Goal: Check status: Check status

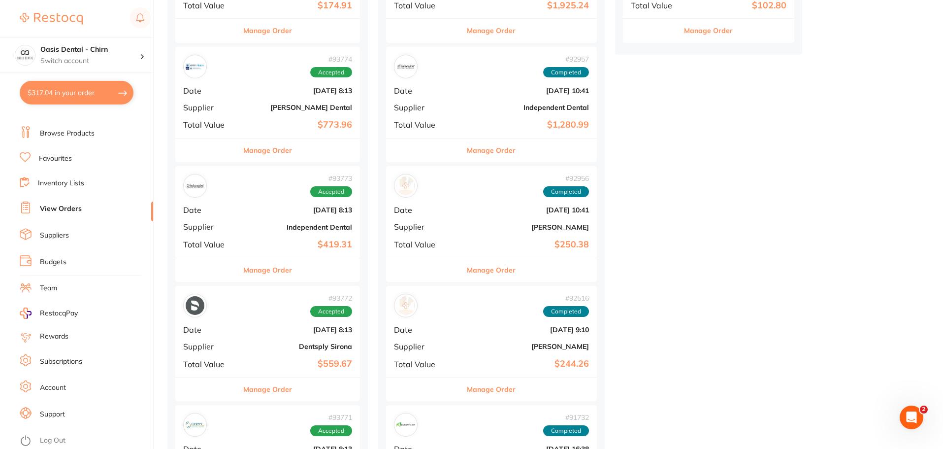
scroll to position [345, 0]
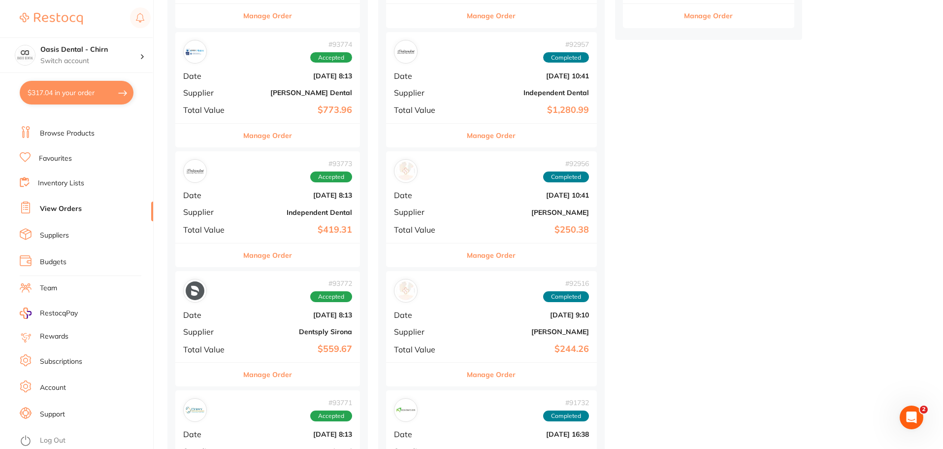
click at [255, 194] on b "[DATE] 8:13" at bounding box center [298, 195] width 107 height 8
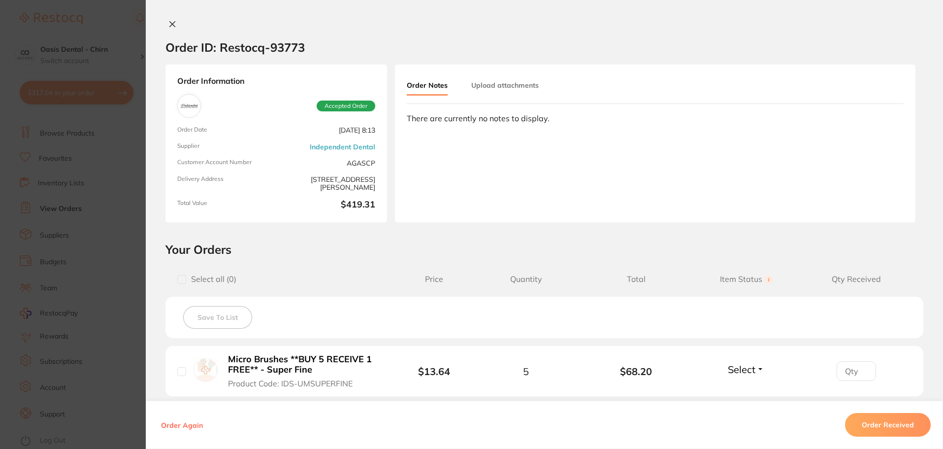
click at [173, 23] on icon at bounding box center [172, 24] width 8 height 8
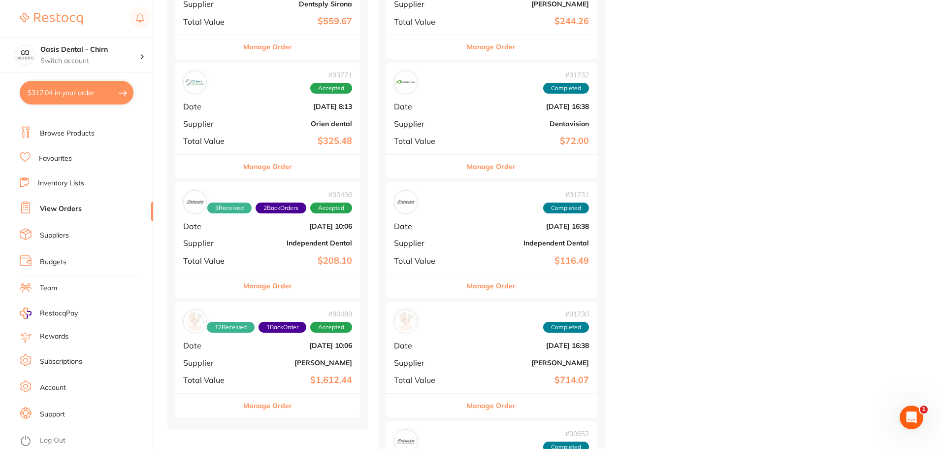
scroll to position [689, 0]
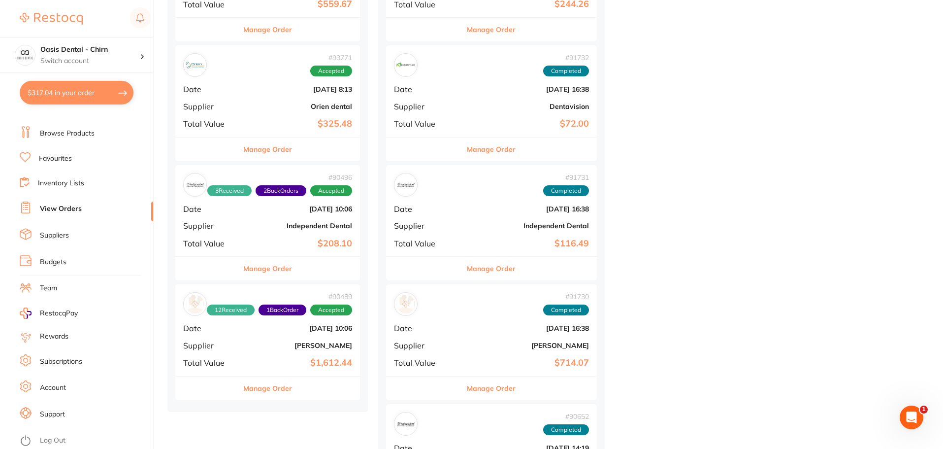
click at [273, 227] on b "Independent Dental" at bounding box center [298, 226] width 107 height 8
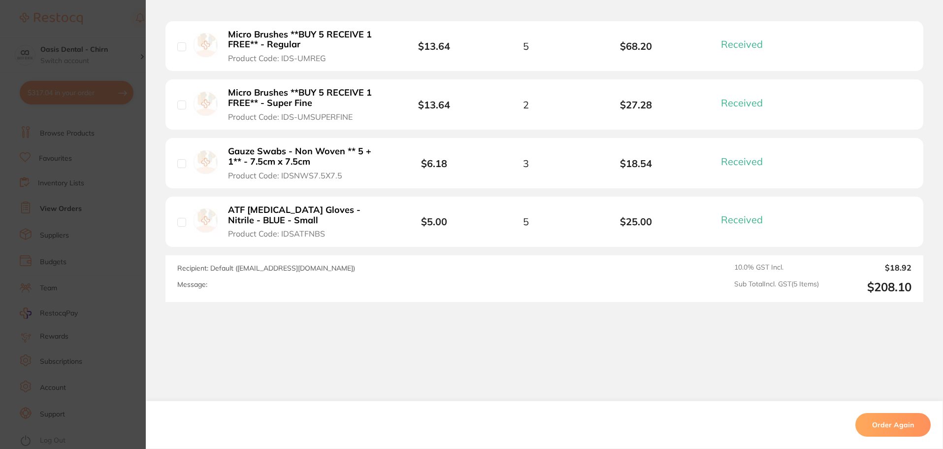
scroll to position [98, 0]
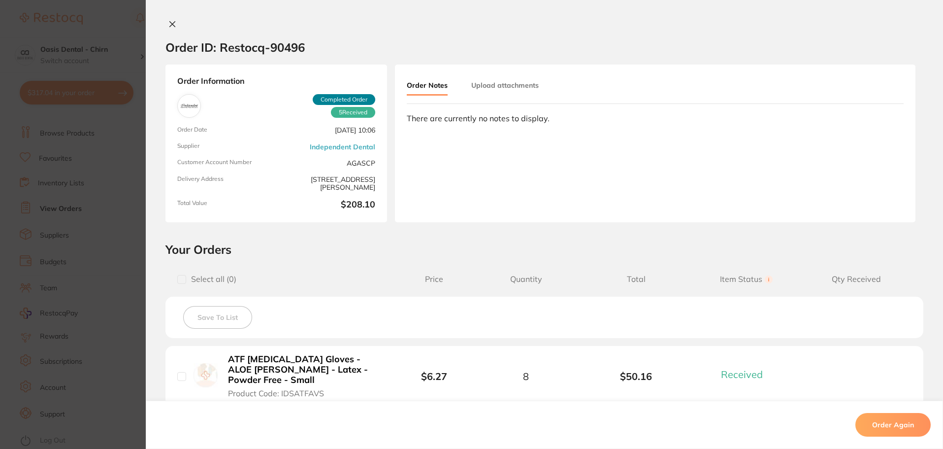
click at [175, 23] on button at bounding box center [172, 25] width 14 height 10
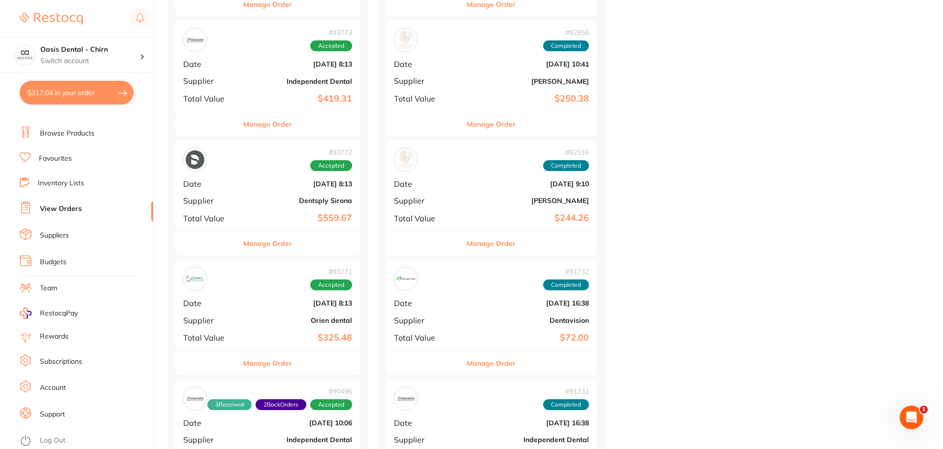
scroll to position [394, 0]
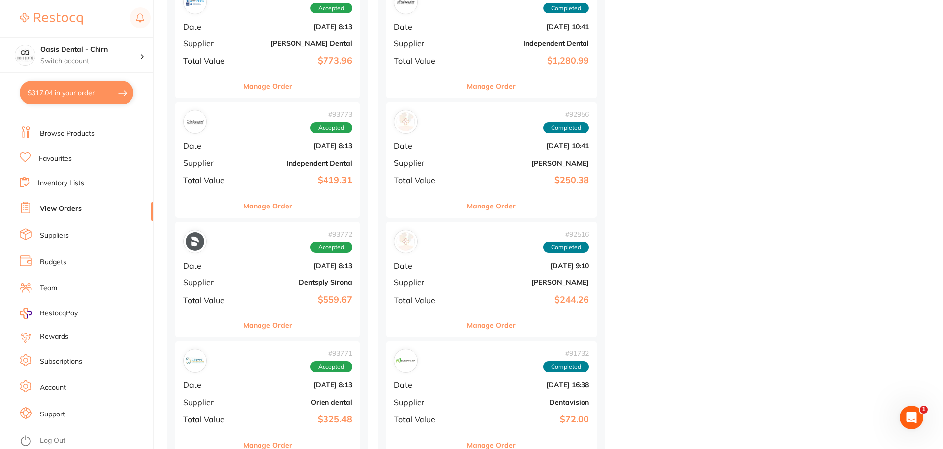
click at [242, 154] on div "# 93773 Accepted Date [DATE] 8:13 Supplier Independent Dental Total Value $419.…" at bounding box center [267, 147] width 185 height 91
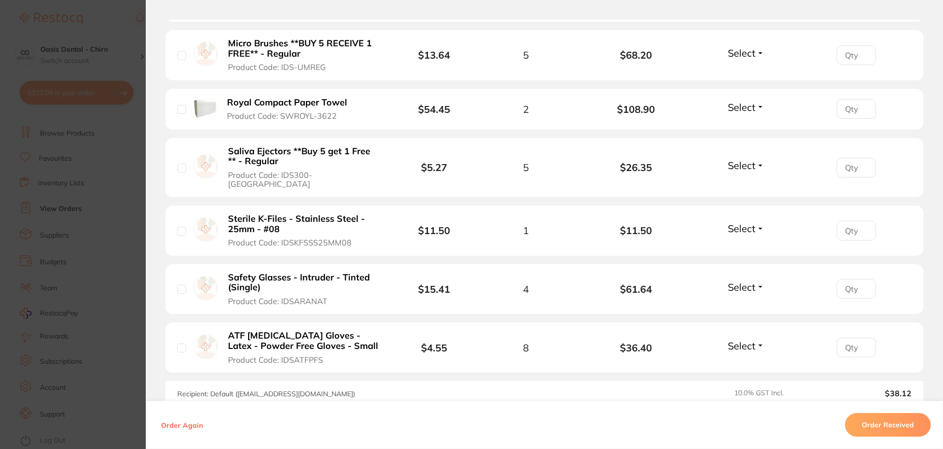
scroll to position [394, 0]
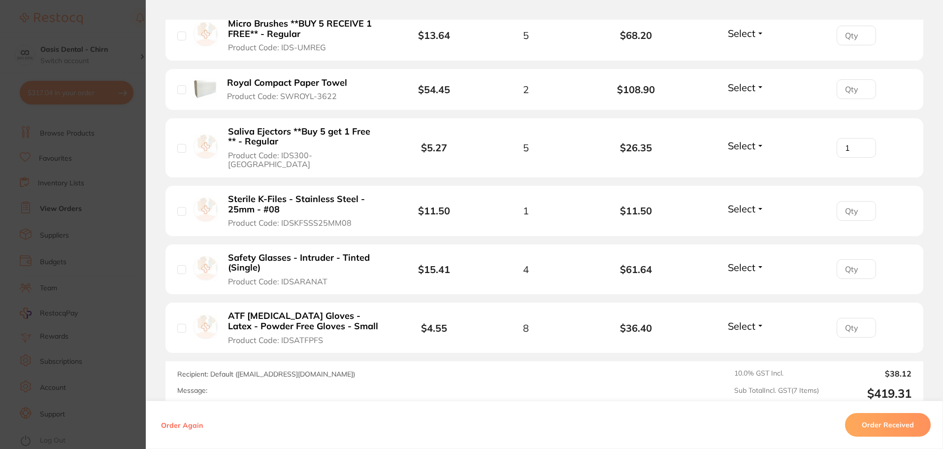
click at [861, 141] on input "1" at bounding box center [856, 148] width 39 height 20
type input "2"
click at [861, 141] on input "2" at bounding box center [856, 148] width 39 height 20
click at [188, 143] on div "Saliva Ejectors **Buy 5 get 1 Free ** - Regular Product Code: IDS300-BC" at bounding box center [287, 147] width 220 height 43
click at [180, 144] on input "checkbox" at bounding box center [181, 148] width 9 height 9
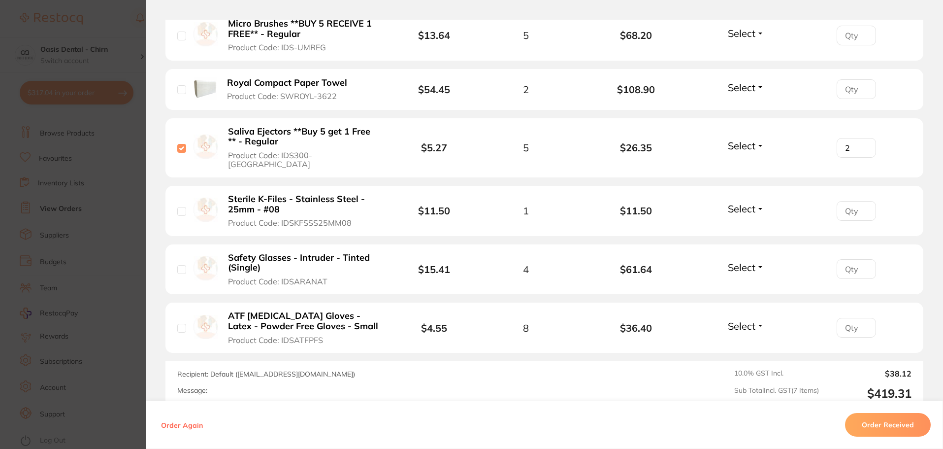
checkbox input "true"
click at [861, 141] on input "3" at bounding box center [856, 148] width 39 height 20
click at [861, 141] on input "4" at bounding box center [856, 148] width 39 height 20
type input "5"
click at [861, 141] on input "5" at bounding box center [856, 148] width 39 height 20
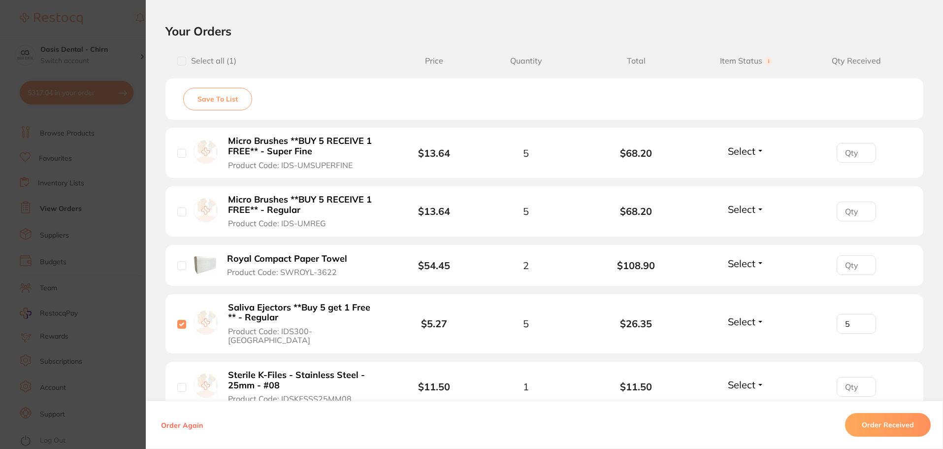
scroll to position [195, 0]
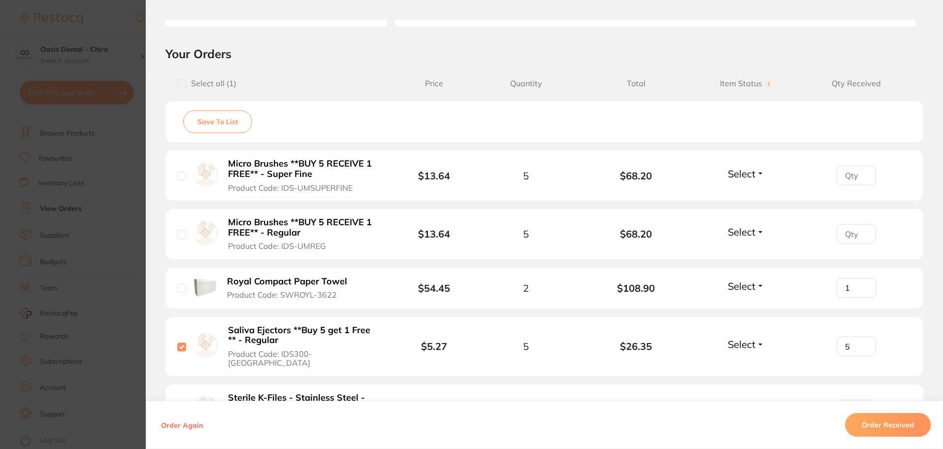
type input "1"
click at [858, 286] on input "1" at bounding box center [856, 288] width 39 height 20
click at [178, 289] on input "checkbox" at bounding box center [181, 288] width 9 height 9
checkbox input "true"
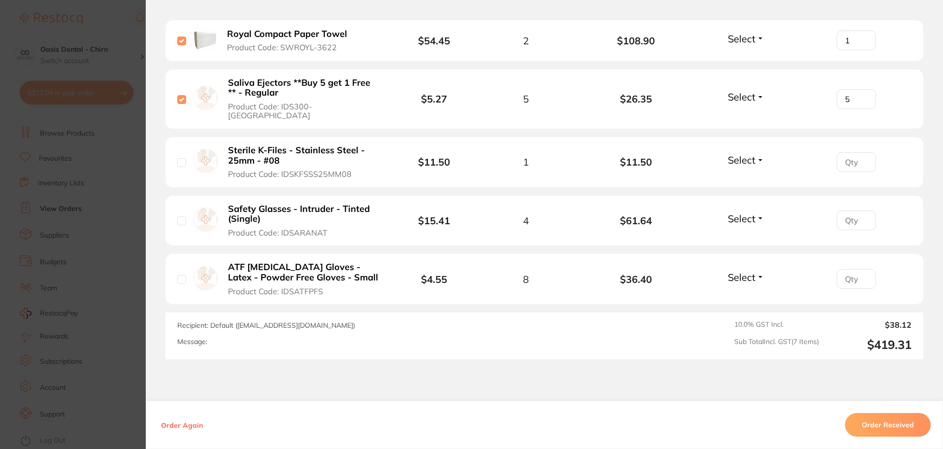
scroll to position [491, 0]
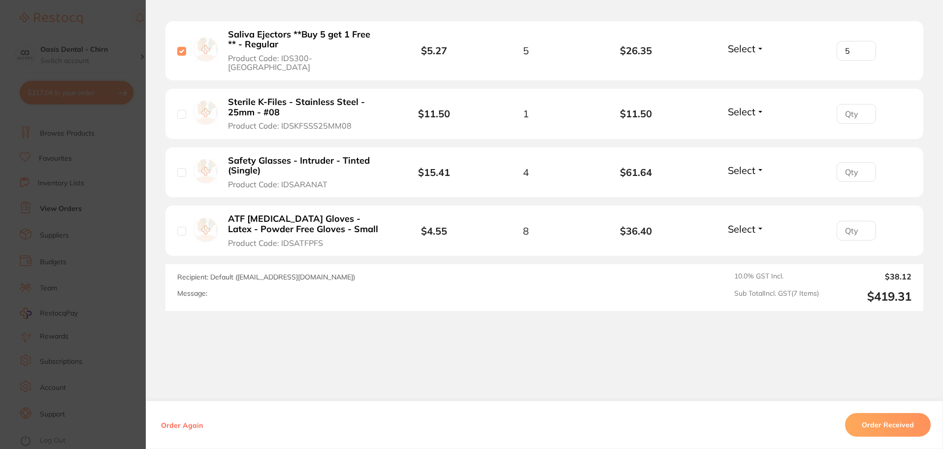
click at [178, 227] on input "checkbox" at bounding box center [181, 231] width 9 height 9
checkbox input "true"
click at [863, 221] on input "1" at bounding box center [856, 231] width 39 height 20
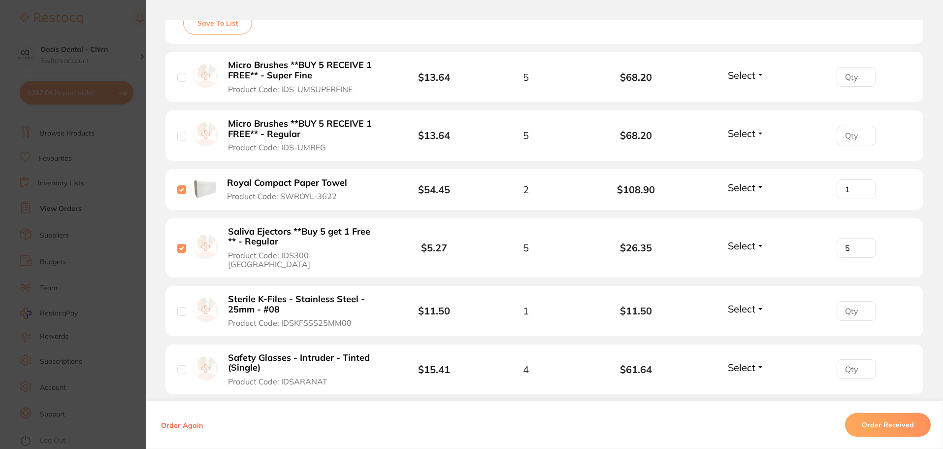
scroll to position [195, 0]
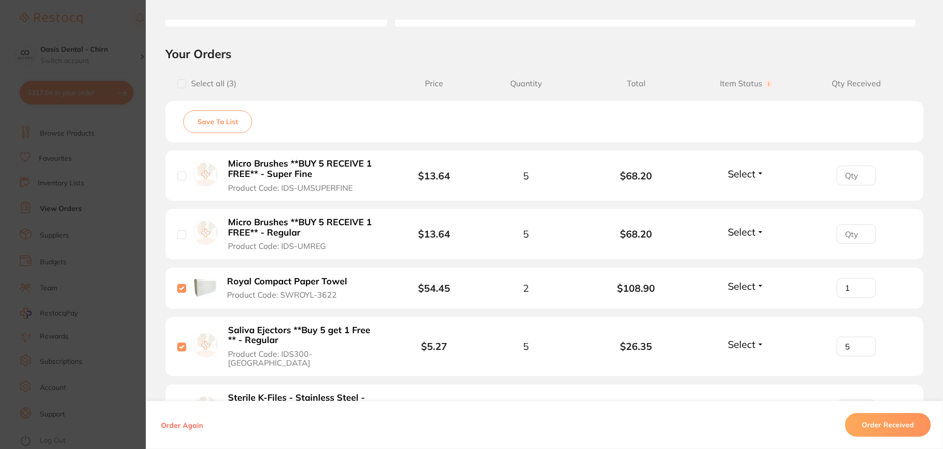
click at [883, 428] on button "Order Received" at bounding box center [888, 425] width 86 height 24
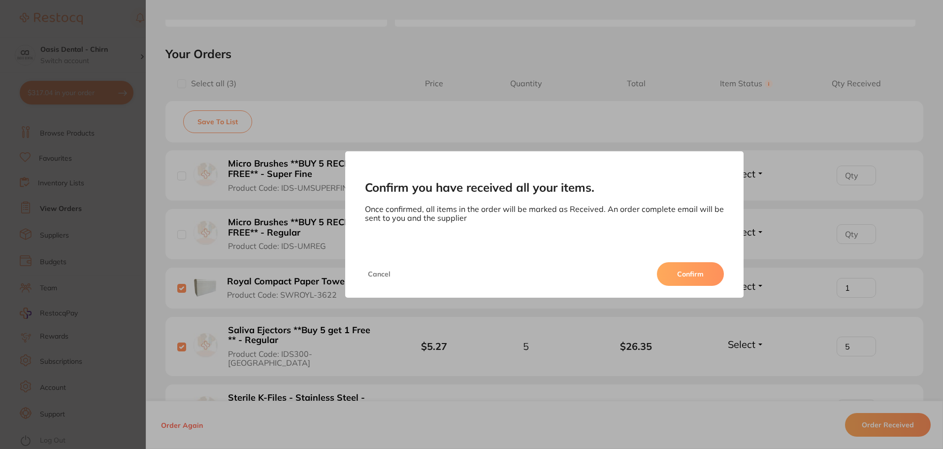
click at [378, 273] on button "Cancel" at bounding box center [379, 274] width 29 height 24
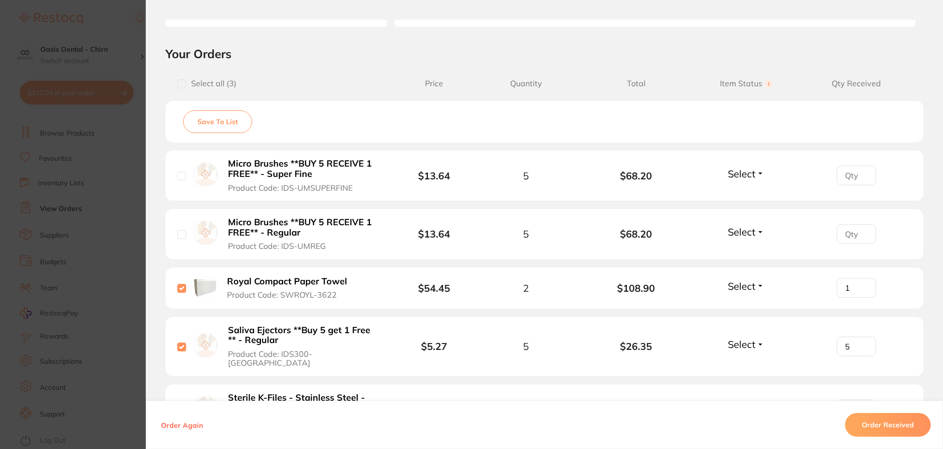
click at [897, 292] on div "1" at bounding box center [856, 288] width 110 height 20
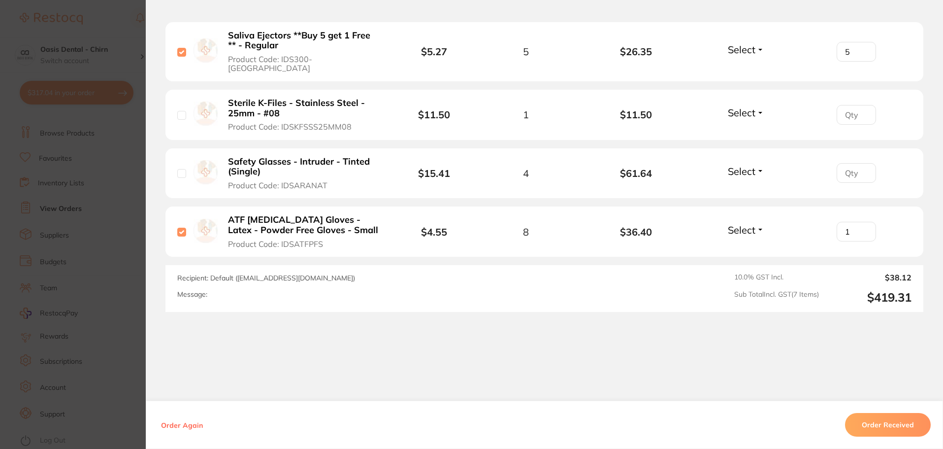
scroll to position [491, 0]
click at [855, 221] on input "1" at bounding box center [856, 231] width 39 height 20
click at [862, 221] on input "2" at bounding box center [856, 231] width 39 height 20
click at [862, 221] on input "3" at bounding box center [856, 231] width 39 height 20
click at [862, 221] on input "4" at bounding box center [856, 231] width 39 height 20
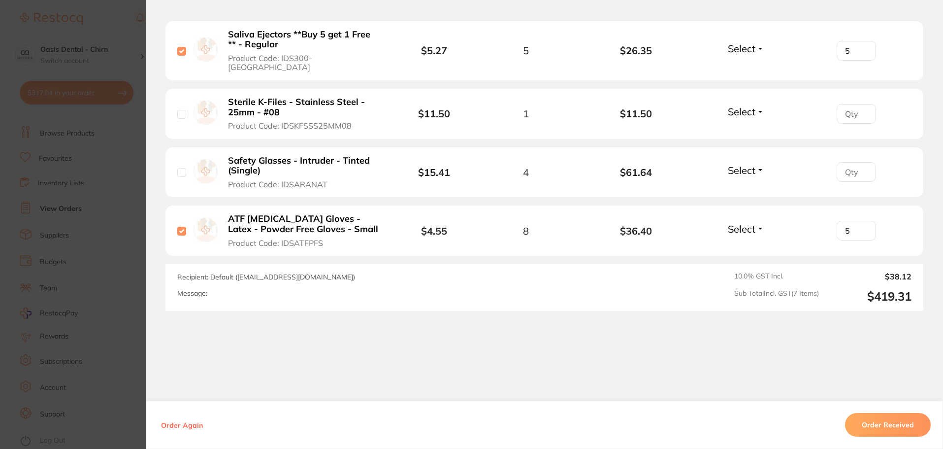
click at [862, 221] on input "5" at bounding box center [856, 231] width 39 height 20
click at [862, 221] on input "6" at bounding box center [856, 231] width 39 height 20
click at [864, 226] on input "5" at bounding box center [856, 231] width 39 height 20
click at [864, 226] on input "4" at bounding box center [856, 231] width 39 height 20
click at [864, 226] on input "3" at bounding box center [856, 231] width 39 height 20
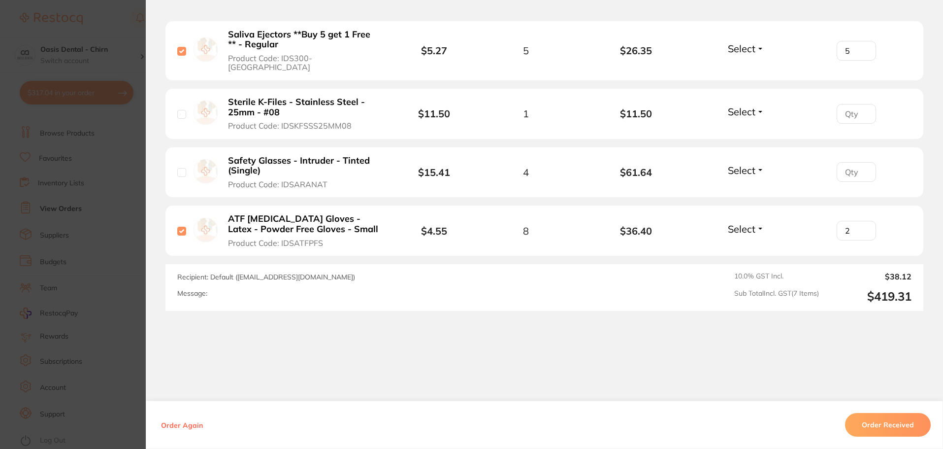
click at [864, 226] on input "2" at bounding box center [856, 231] width 39 height 20
click at [864, 226] on input "1" at bounding box center [856, 231] width 39 height 20
type input "0"
click at [864, 226] on input "0" at bounding box center [856, 231] width 39 height 20
click at [180, 168] on input "checkbox" at bounding box center [181, 172] width 9 height 9
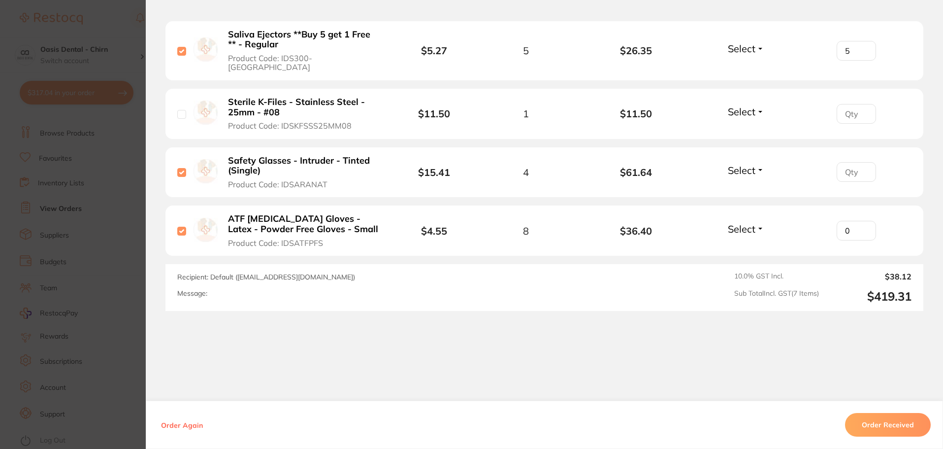
click at [180, 168] on input "checkbox" at bounding box center [181, 172] width 9 height 9
checkbox input "false"
click at [892, 421] on button "Order Received" at bounding box center [888, 425] width 86 height 24
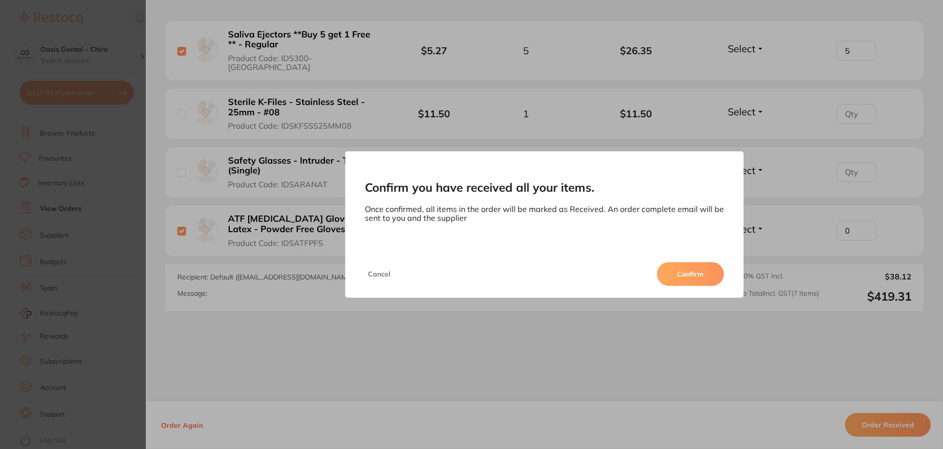
click at [700, 267] on button "Confirm" at bounding box center [690, 274] width 67 height 24
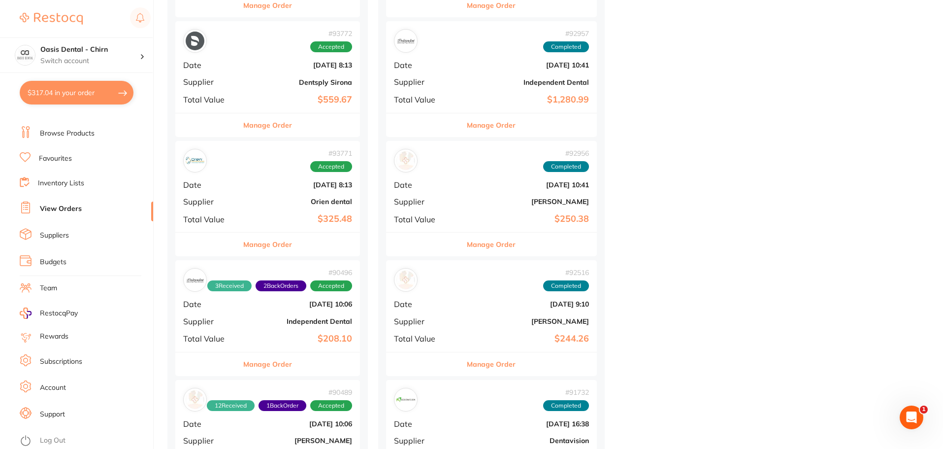
scroll to position [492, 0]
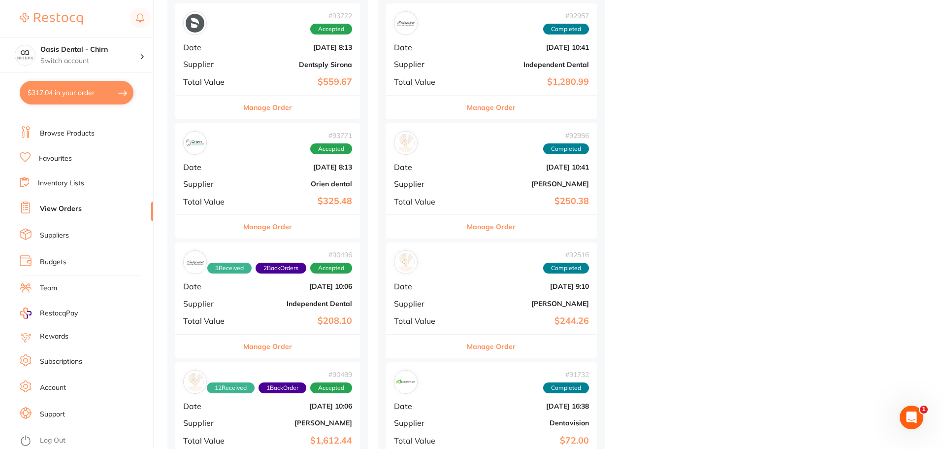
click at [249, 305] on b "Independent Dental" at bounding box center [298, 303] width 107 height 8
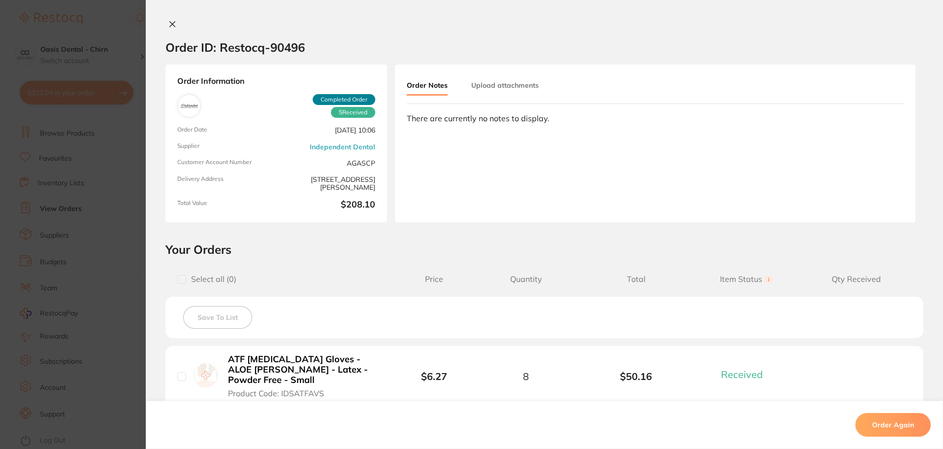
click at [186, 280] on span "Select all ( 0 )" at bounding box center [211, 278] width 50 height 9
click at [180, 280] on input "checkbox" at bounding box center [181, 279] width 9 height 9
checkbox input "true"
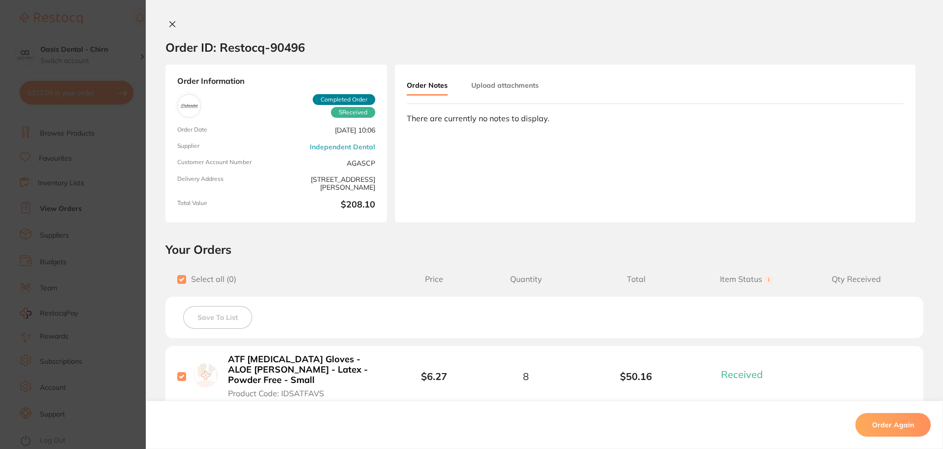
checkbox input "true"
click at [173, 24] on icon at bounding box center [172, 24] width 8 height 8
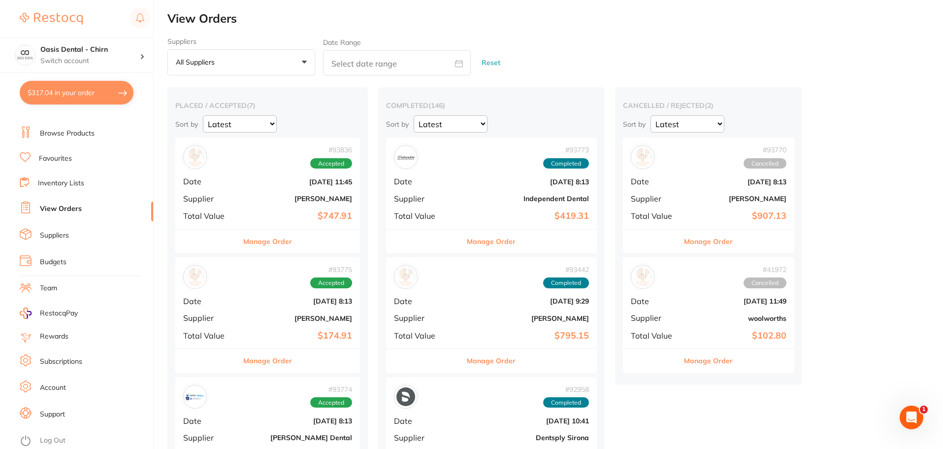
click at [253, 207] on div "# 93836 Accepted Date [DATE] 11:45 Supplier [PERSON_NAME] Total Value $747.91" at bounding box center [267, 182] width 185 height 91
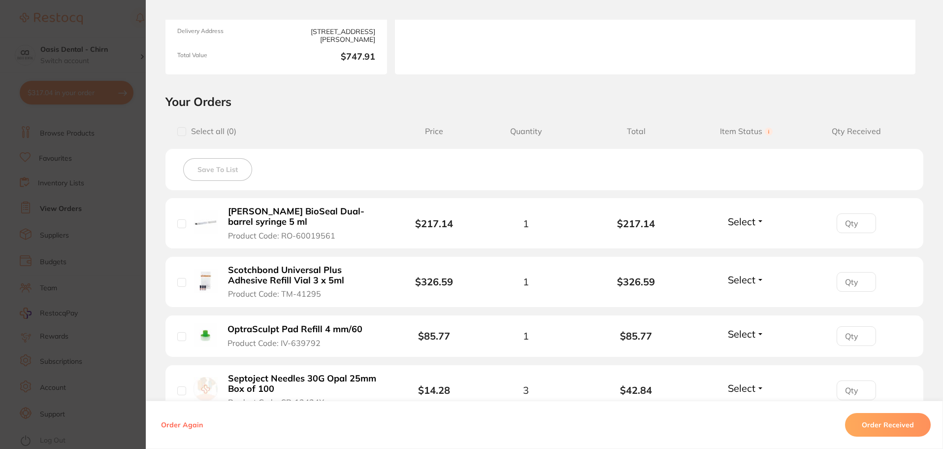
click at [758, 280] on button "Select" at bounding box center [746, 279] width 42 height 12
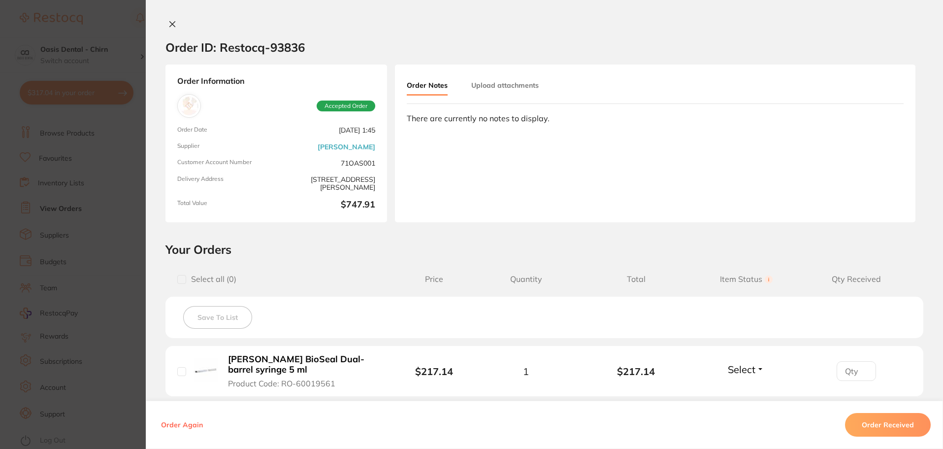
click at [172, 23] on icon at bounding box center [172, 24] width 8 height 8
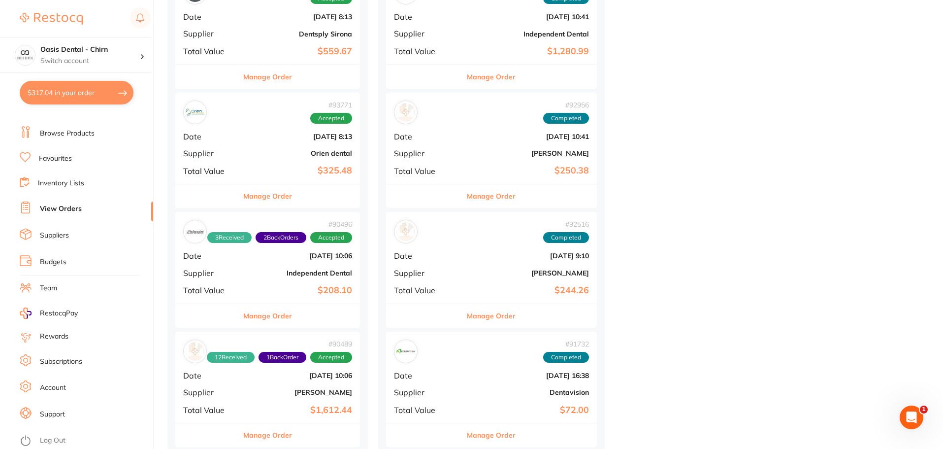
scroll to position [540, 0]
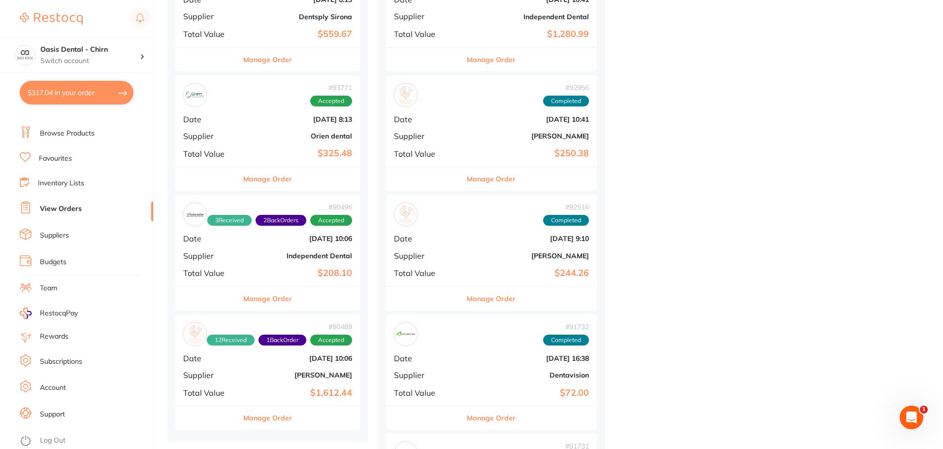
click at [261, 253] on b "Independent Dental" at bounding box center [298, 256] width 107 height 8
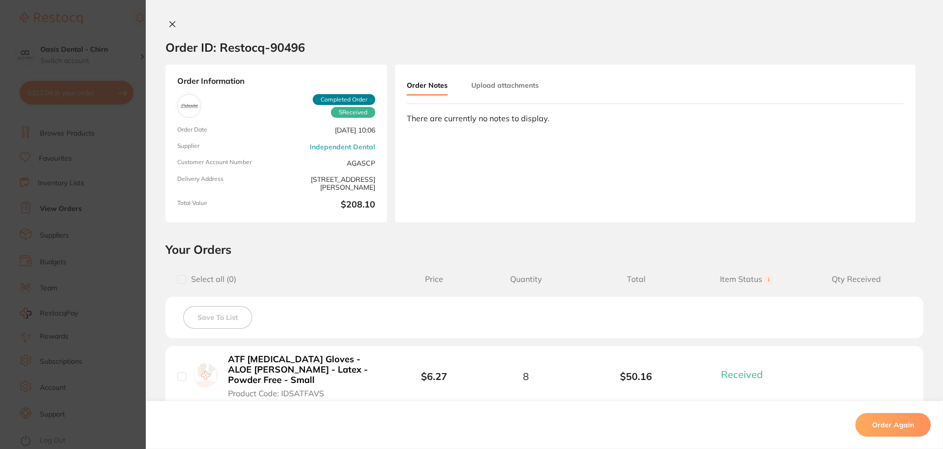
click at [165, 20] on button at bounding box center [172, 25] width 14 height 10
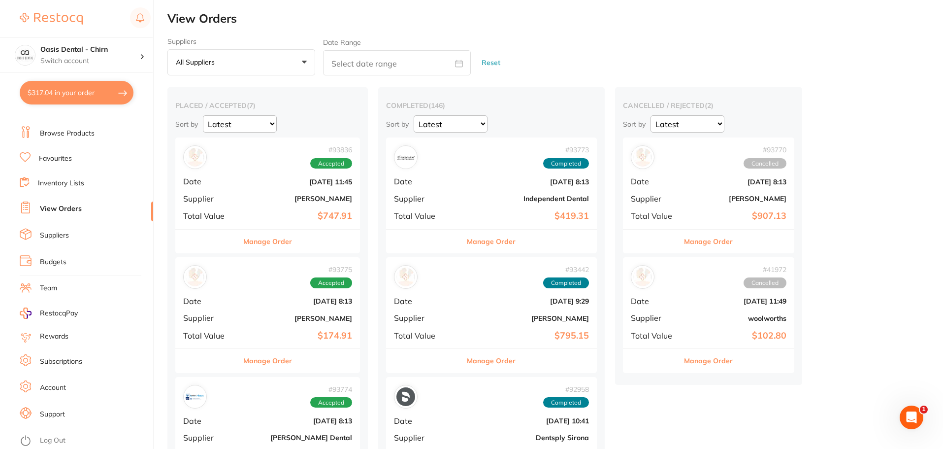
click at [459, 191] on div "# 93773 Completed Date [DATE] 8:13 Supplier Independent Dental Total Value $419…" at bounding box center [491, 182] width 211 height 91
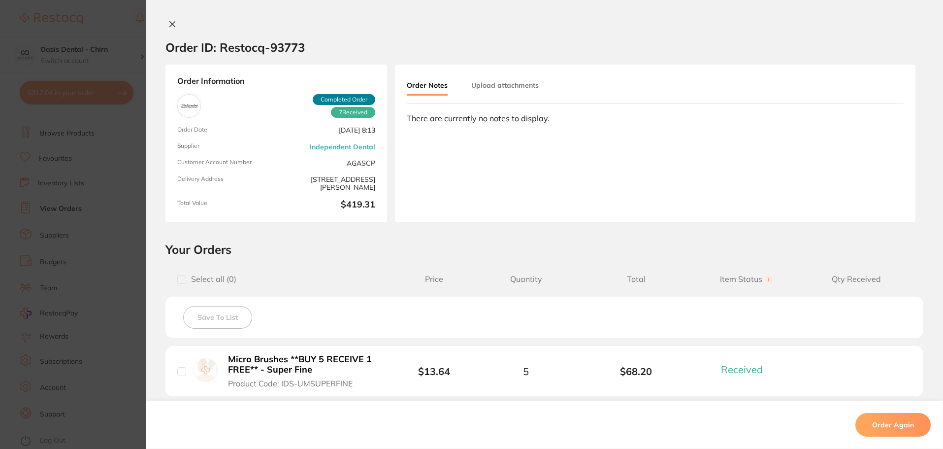
click at [170, 23] on icon at bounding box center [172, 24] width 8 height 8
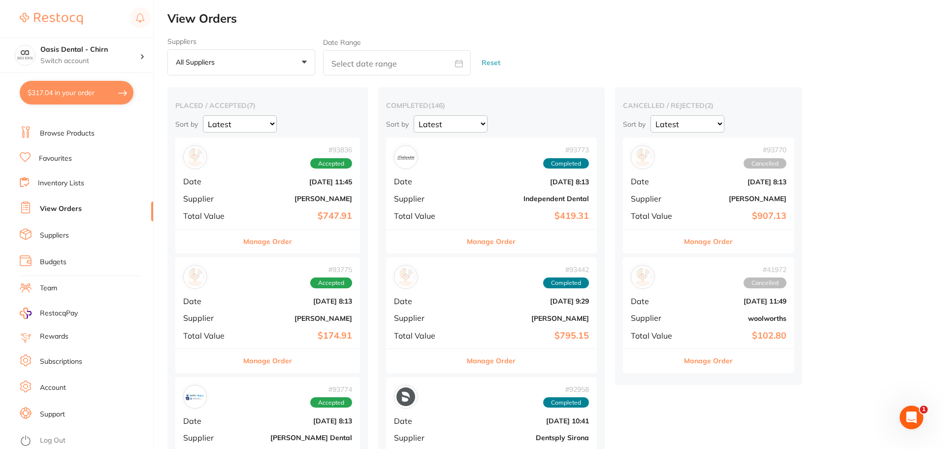
click at [467, 243] on button "Manage Order" at bounding box center [491, 241] width 49 height 24
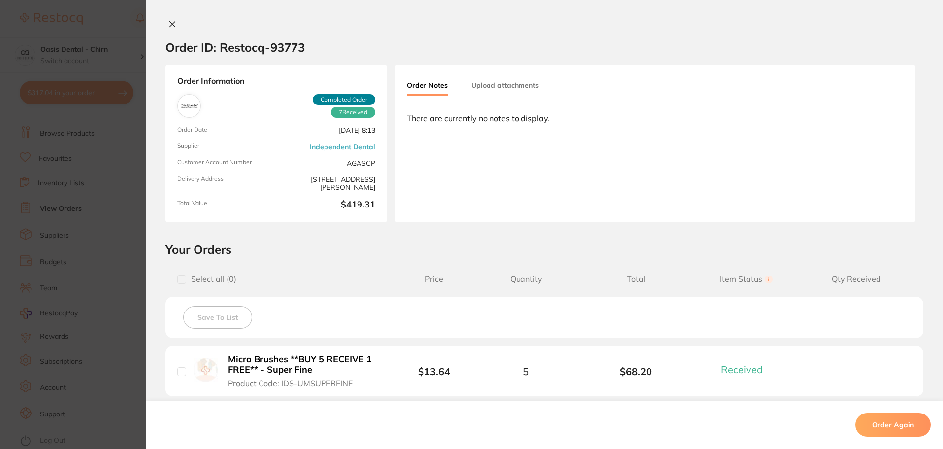
click at [336, 98] on span "Completed Order" at bounding box center [344, 99] width 63 height 11
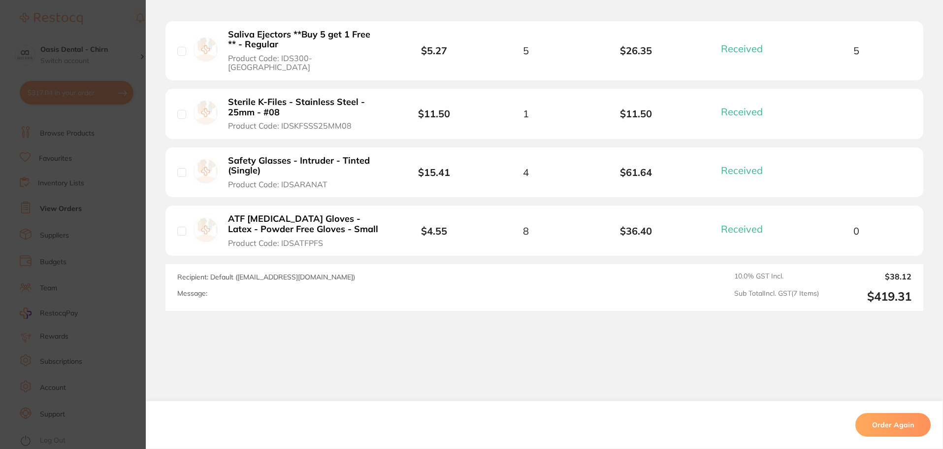
scroll to position [49, 0]
click at [178, 227] on input "checkbox" at bounding box center [181, 231] width 9 height 9
checkbox input "true"
click at [183, 168] on input "checkbox" at bounding box center [181, 172] width 9 height 9
checkbox input "true"
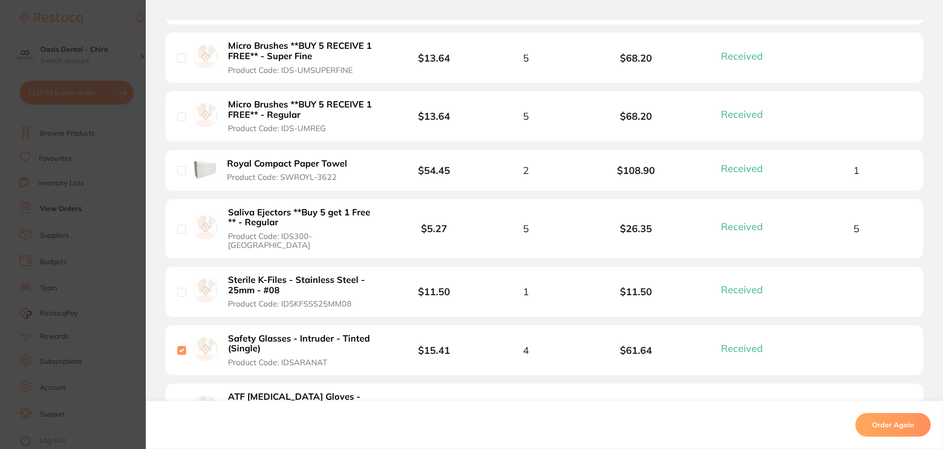
scroll to position [195, 0]
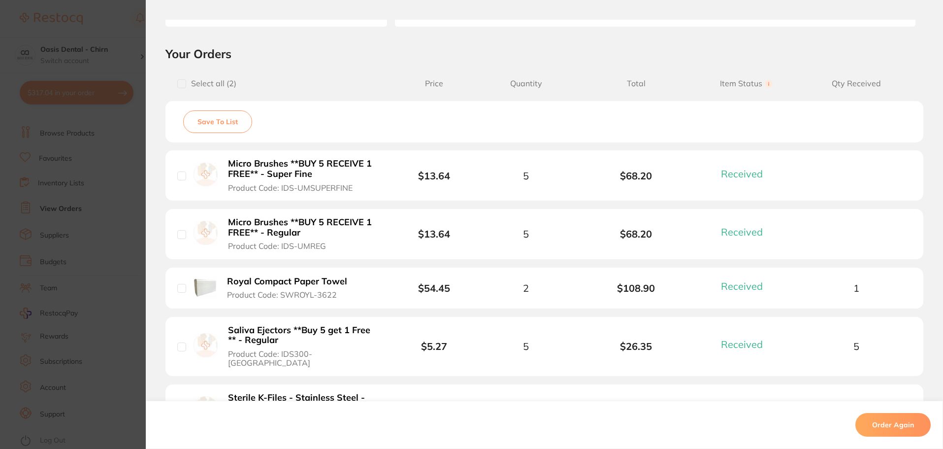
click at [180, 230] on input "checkbox" at bounding box center [181, 234] width 9 height 9
checkbox input "true"
click at [177, 180] on input "checkbox" at bounding box center [181, 175] width 9 height 9
checkbox input "true"
click at [183, 79] on div at bounding box center [181, 83] width 9 height 9
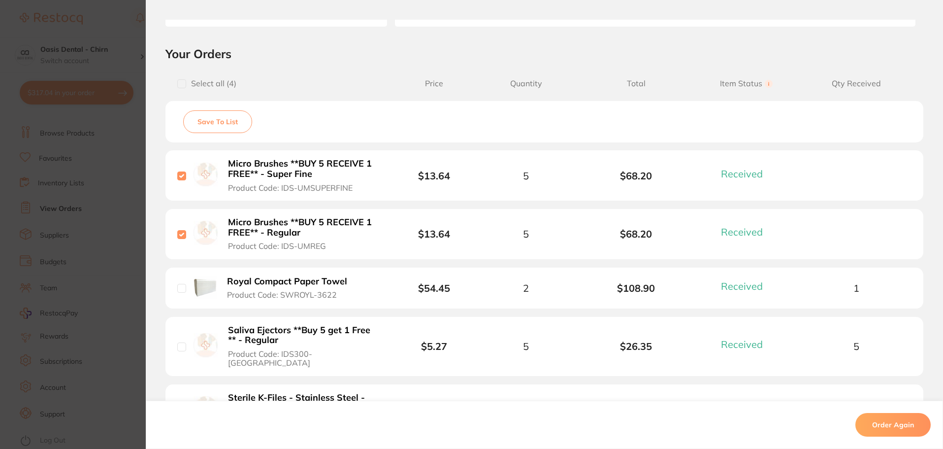
click at [179, 81] on input "checkbox" at bounding box center [181, 83] width 9 height 9
checkbox input "true"
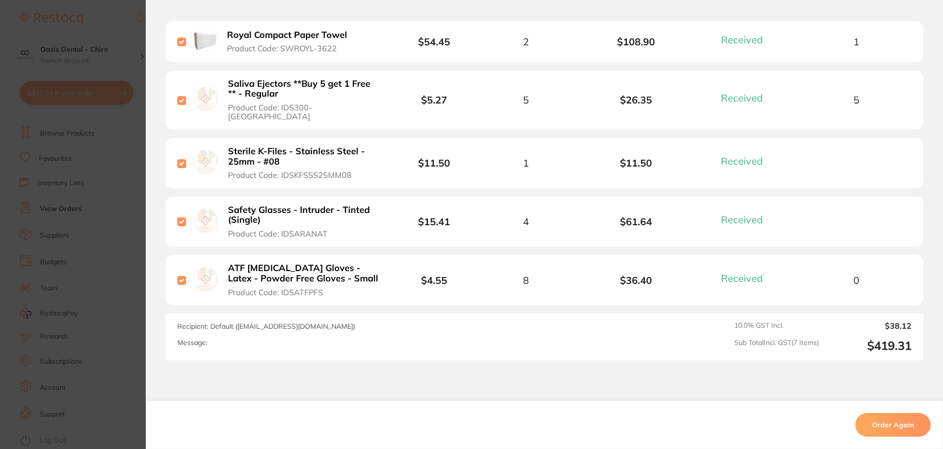
scroll to position [491, 0]
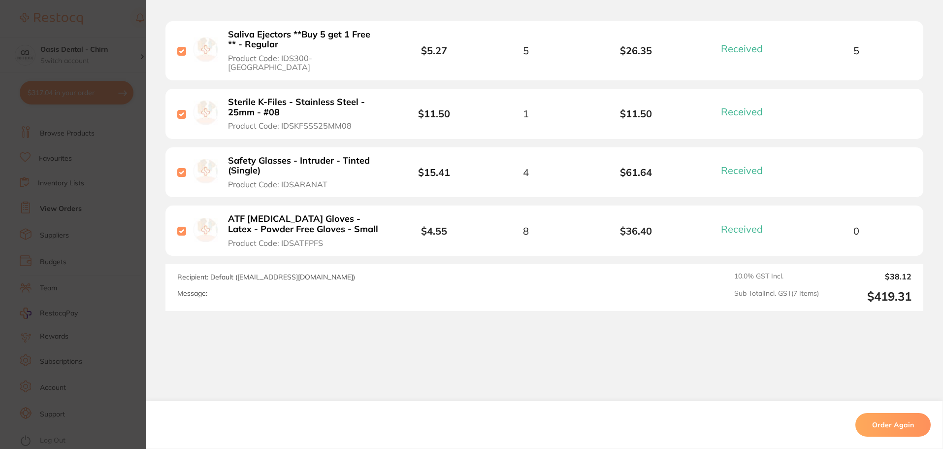
click at [736, 230] on li "ATF [MEDICAL_DATA] Gloves - Latex - Powder Free Gloves - Small Product Code: ID…" at bounding box center [544, 230] width 758 height 51
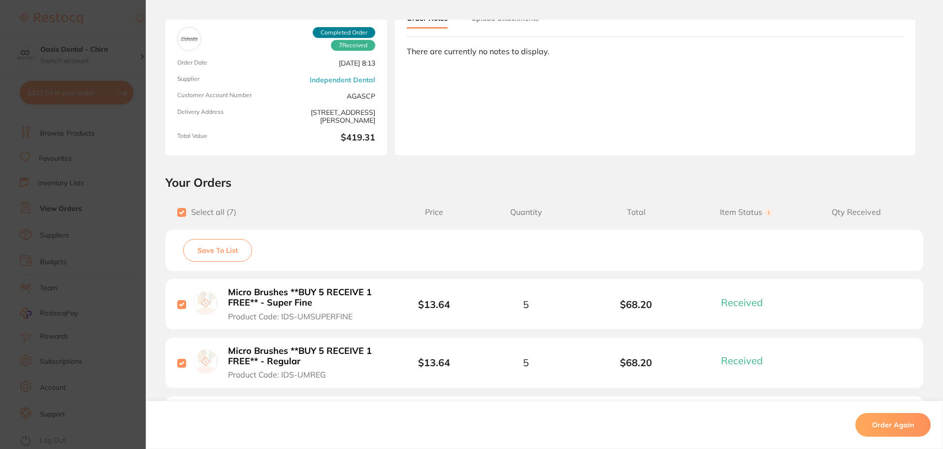
scroll to position [0, 0]
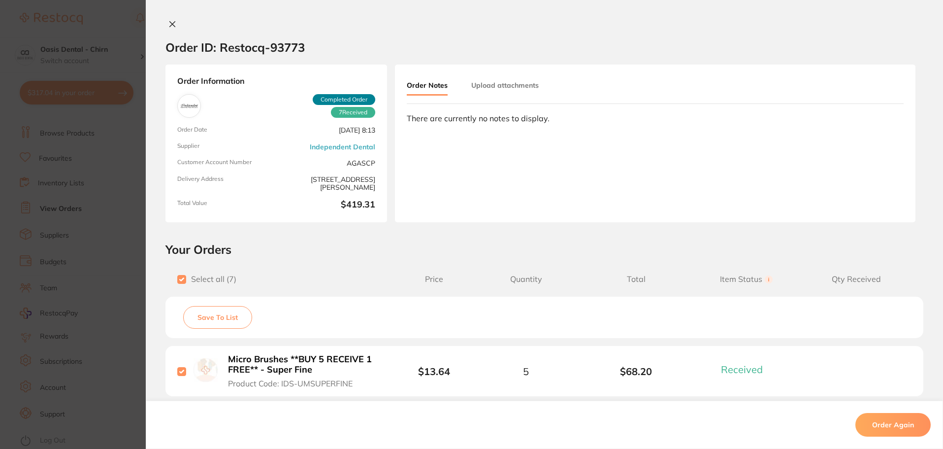
click at [170, 25] on icon at bounding box center [172, 24] width 5 height 5
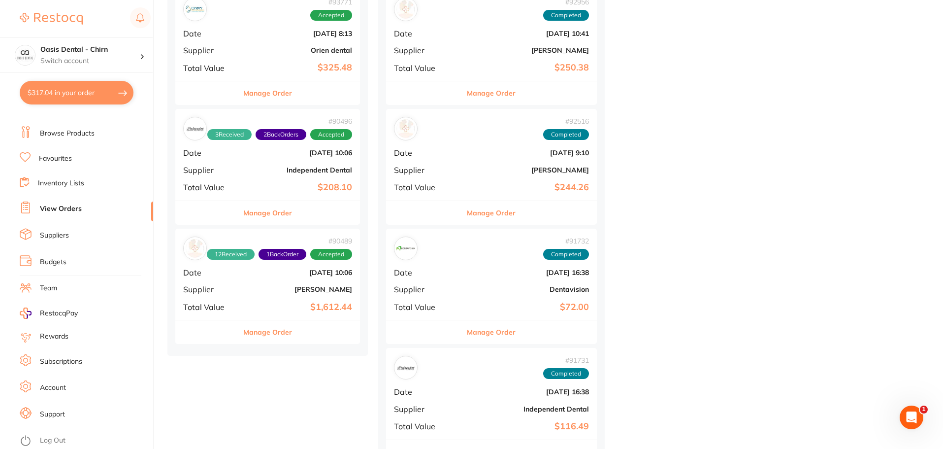
scroll to position [640, 0]
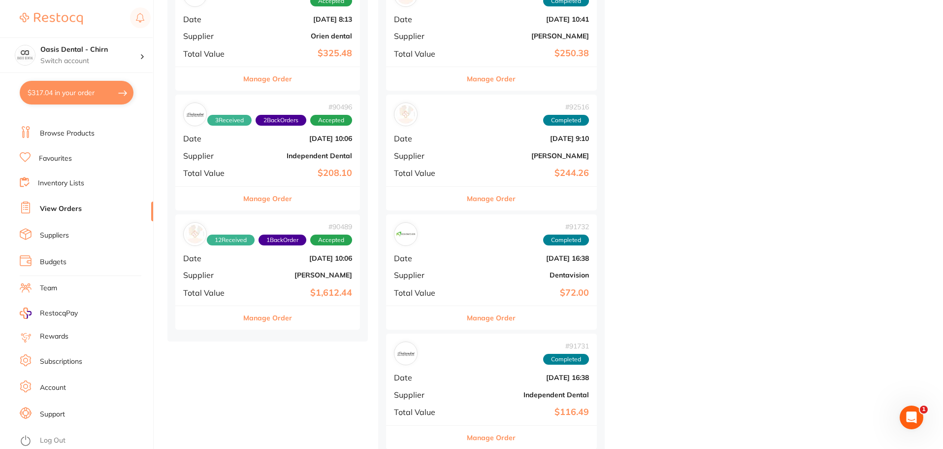
click at [278, 137] on b "[DATE] 10:06" at bounding box center [298, 138] width 107 height 8
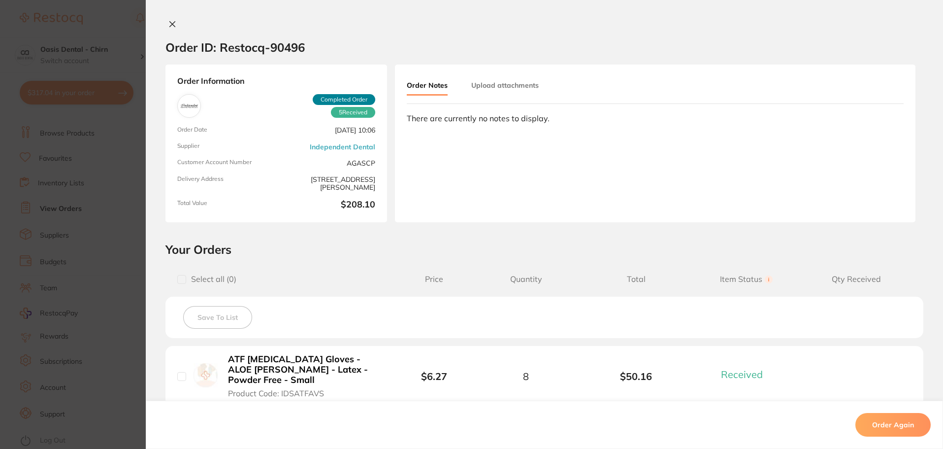
click at [168, 24] on icon at bounding box center [172, 24] width 8 height 8
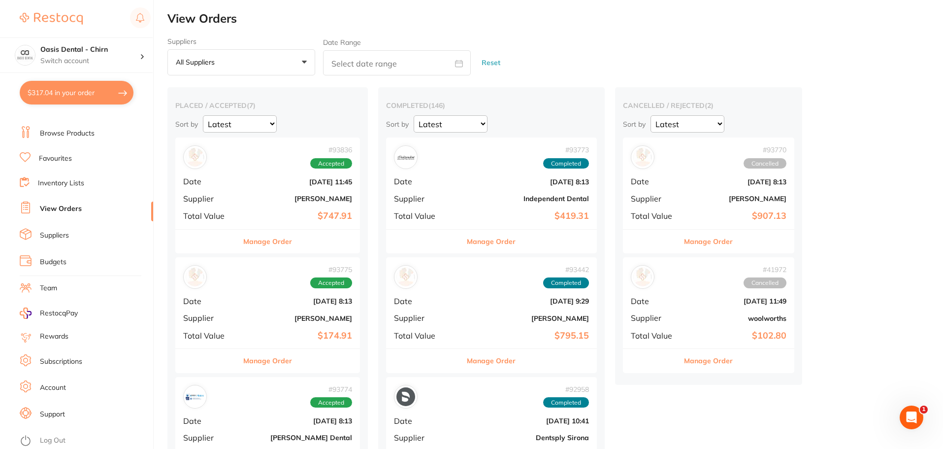
click at [57, 205] on link "View Orders" at bounding box center [61, 209] width 42 height 10
drag, startPoint x: 460, startPoint y: 191, endPoint x: 472, endPoint y: 183, distance: 13.9
click at [460, 189] on div "# 93773 Completed Date [DATE] 8:13 Supplier Independent Dental Total Value $419…" at bounding box center [491, 182] width 211 height 91
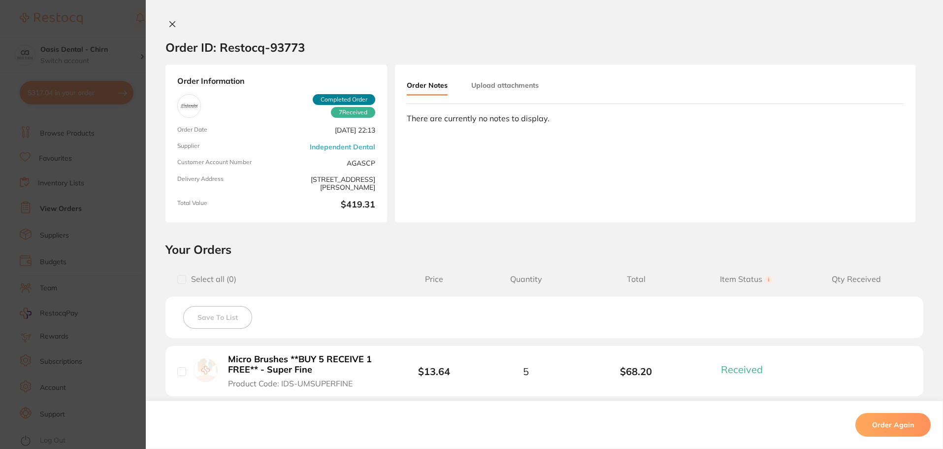
click at [449, 215] on div "Order Notes Upload attachments There are currently no notes to display." at bounding box center [655, 144] width 520 height 158
click at [165, 25] on button at bounding box center [172, 25] width 14 height 10
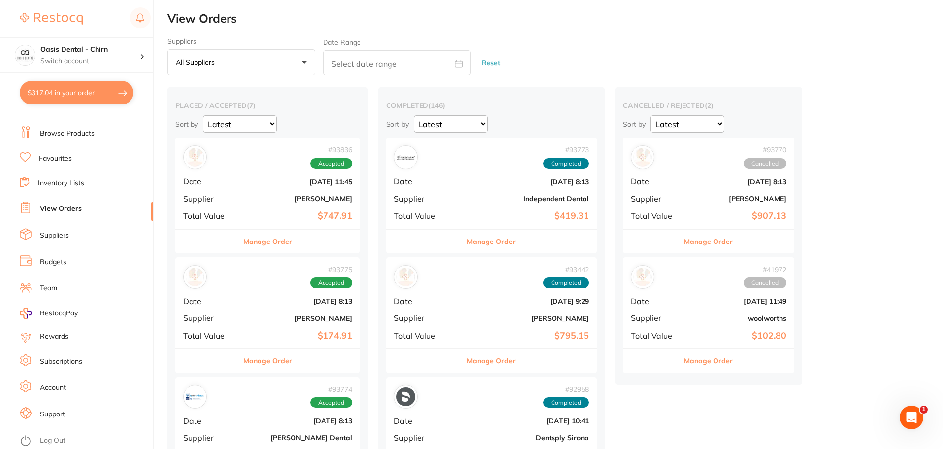
click at [473, 182] on b "[DATE] 8:13" at bounding box center [526, 182] width 125 height 8
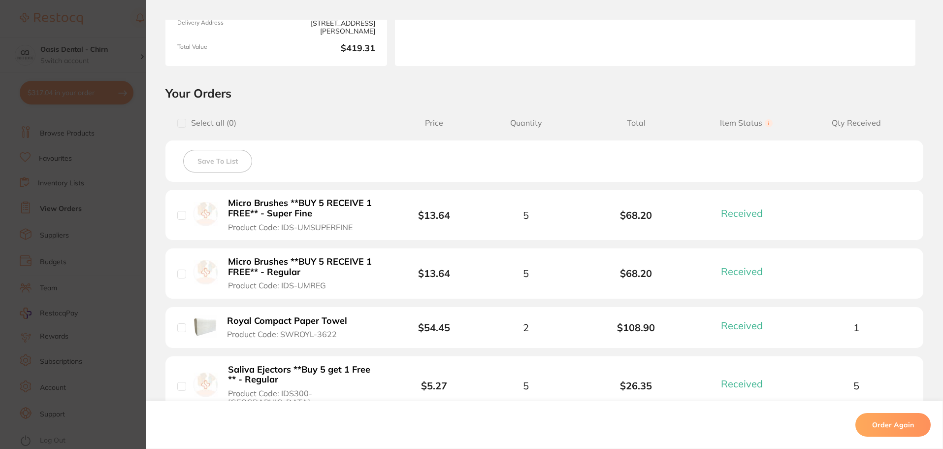
scroll to position [148, 0]
